Goal: Transaction & Acquisition: Subscribe to service/newsletter

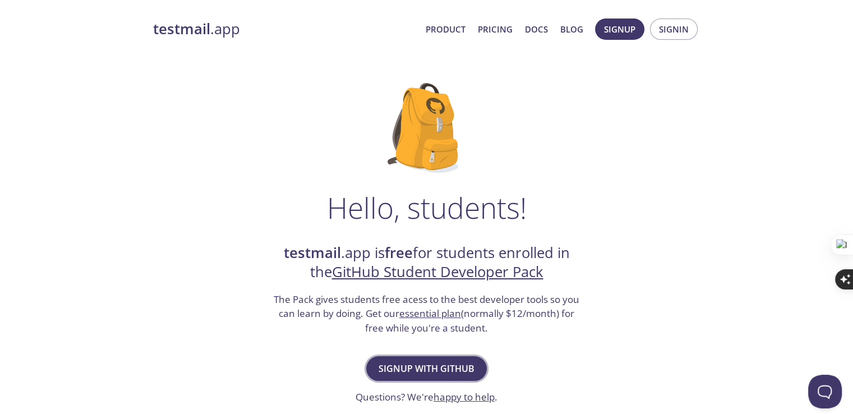
click at [442, 364] on span "Signup with GitHub" at bounding box center [427, 369] width 96 height 16
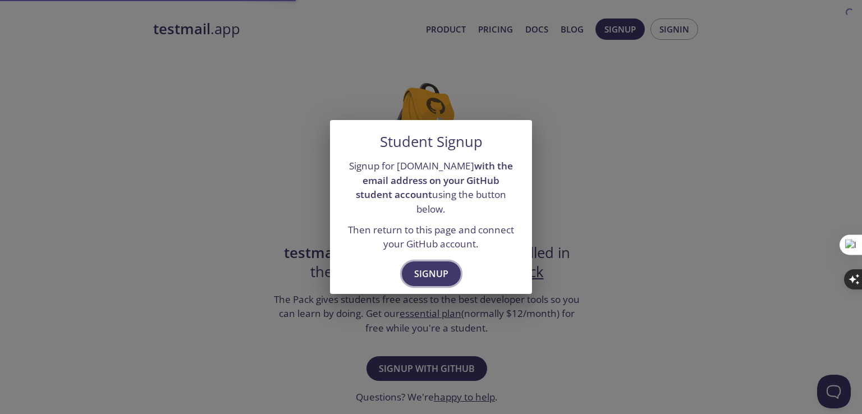
click at [425, 272] on span "Signup" at bounding box center [431, 274] width 34 height 16
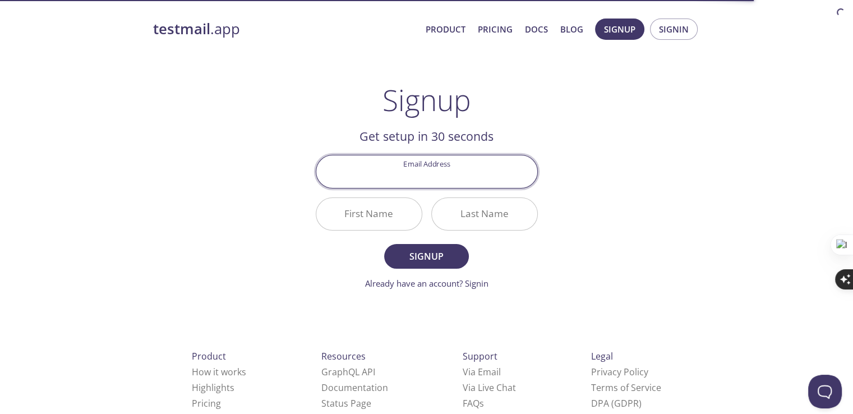
click at [418, 182] on input "Email Address" at bounding box center [426, 171] width 221 height 32
type input "[EMAIL_ADDRESS][DOMAIN_NAME]"
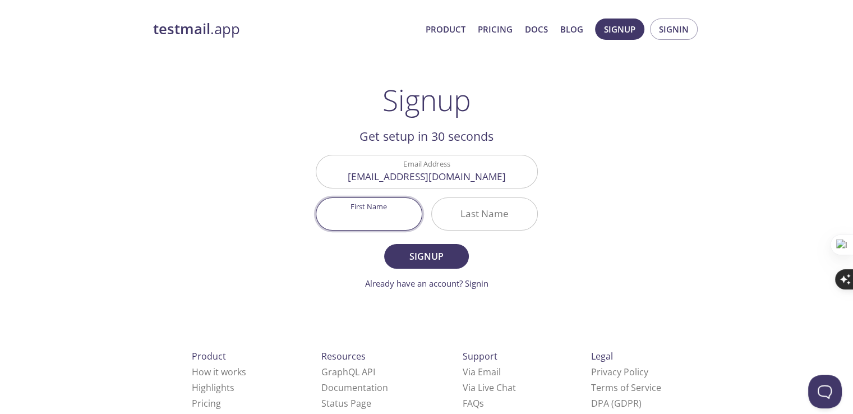
click at [383, 213] on input "First Name" at bounding box center [368, 214] width 105 height 32
type input "[PERSON_NAME]"
click at [498, 209] on input "Last Name" at bounding box center [484, 214] width 105 height 32
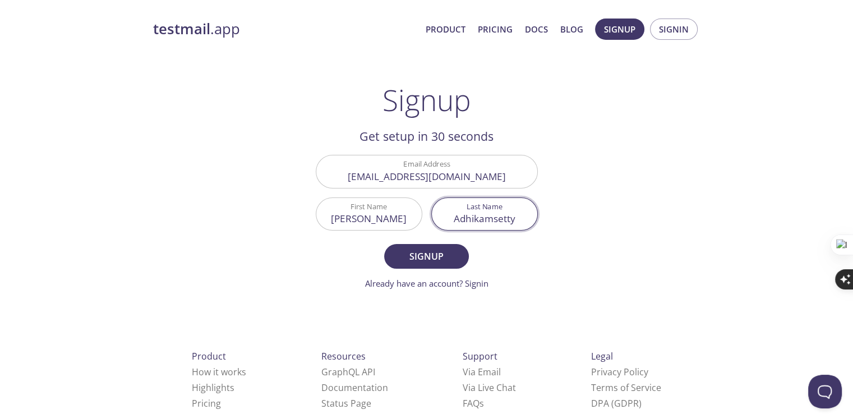
type input "Adhikamsetty"
click at [360, 218] on input "[PERSON_NAME]" at bounding box center [368, 214] width 105 height 32
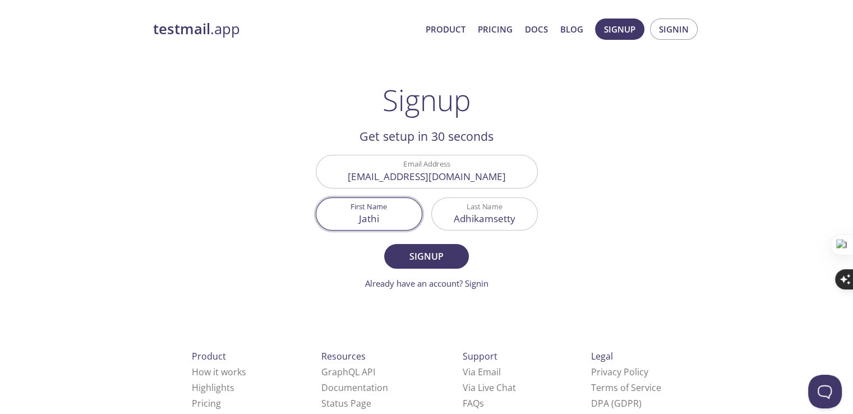
type input "[PERSON_NAME]"
click at [442, 266] on button "Signup" at bounding box center [426, 256] width 84 height 25
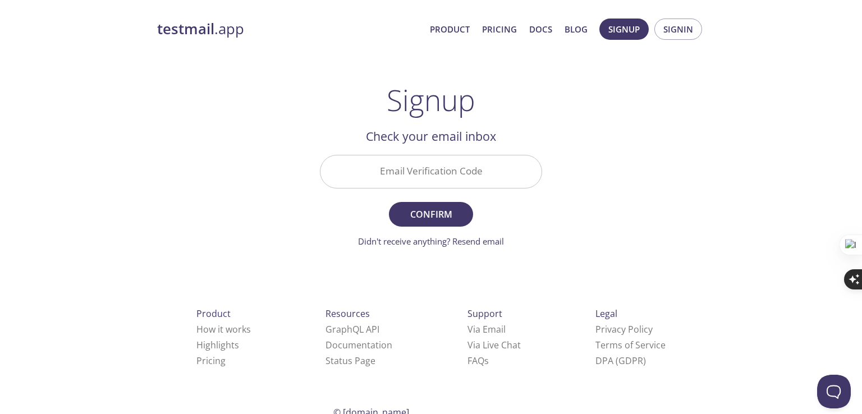
click at [434, 176] on input "Email Verification Code" at bounding box center [430, 171] width 221 height 32
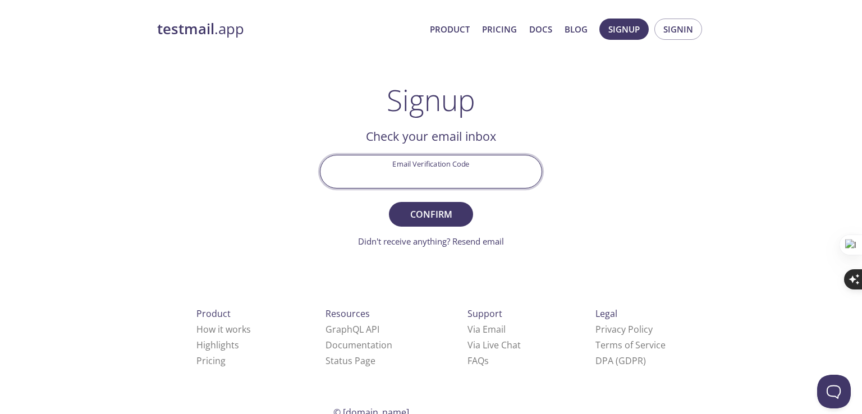
paste input "RTA48EC"
type input "RTA48EC"
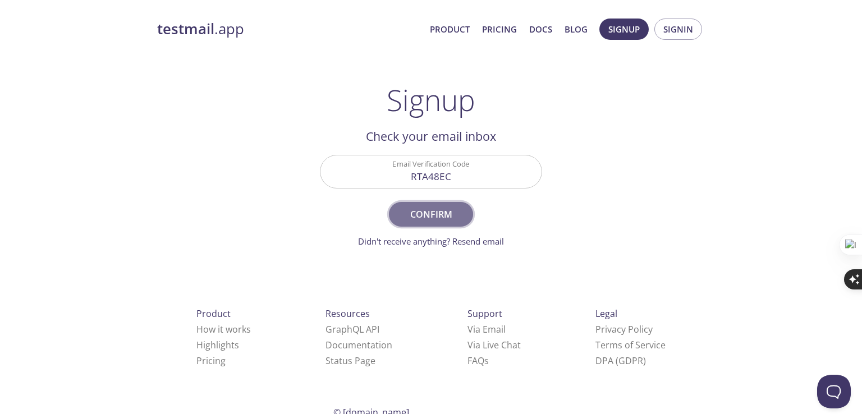
click at [423, 220] on span "Confirm" at bounding box center [430, 214] width 59 height 16
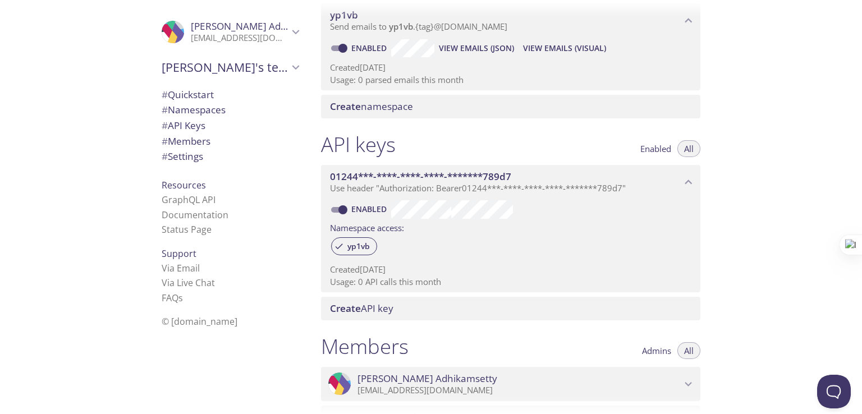
drag, startPoint x: 750, startPoint y: 174, endPoint x: 741, endPoint y: 227, distance: 52.8
